Goal: Check status: Check status

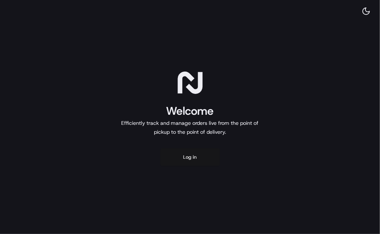
click at [181, 158] on button "Log in" at bounding box center [190, 157] width 60 height 18
